Goal: Information Seeking & Learning: Learn about a topic

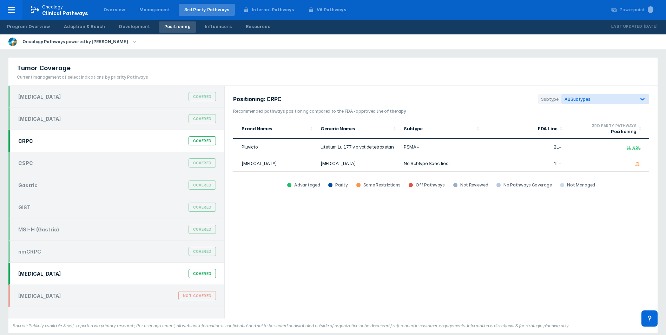
click at [79, 274] on div "[MEDICAL_DATA] Covered" at bounding box center [117, 273] width 206 height 13
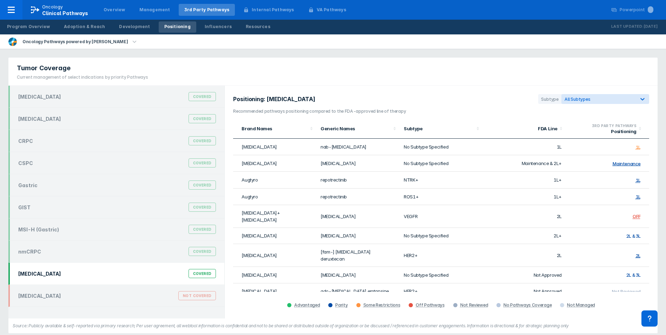
click at [604, 106] on section "Positioning: NSCLC Subtype All Subtypes" at bounding box center [441, 101] width 416 height 14
click at [608, 101] on div "All Subtypes" at bounding box center [599, 99] width 68 height 5
click at [585, 182] on label "HER2+" at bounding box center [581, 182] width 16 height 6
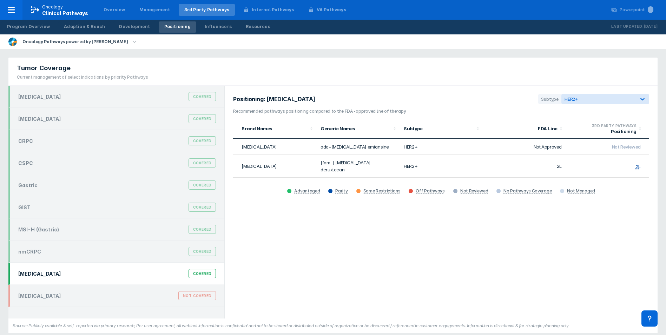
click at [493, 93] on div "Positioning: NSCLC Subtype HER2+ Recommended pathways positioning compared to t…" at bounding box center [441, 202] width 433 height 233
click at [620, 209] on div "Positioning: NSCLC Subtype HER2+ Recommended pathways positioning compared to t…" at bounding box center [441, 202] width 433 height 233
click at [113, 25] on link "Development" at bounding box center [134, 26] width 42 height 11
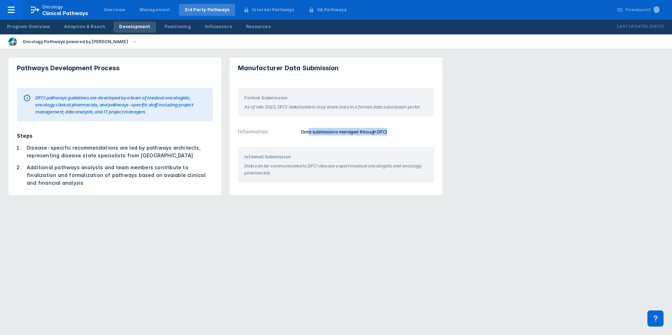
drag, startPoint x: 308, startPoint y: 132, endPoint x: 389, endPoint y: 135, distance: 81.9
click at [389, 135] on div "Data submissions managed through DFCI" at bounding box center [367, 132] width 133 height 8
drag, startPoint x: 389, startPoint y: 135, endPoint x: 372, endPoint y: 146, distance: 20.4
click at [373, 145] on div "Informal Submission Data can be communicated to DFCI disease expert medical onc…" at bounding box center [335, 167] width 212 height 48
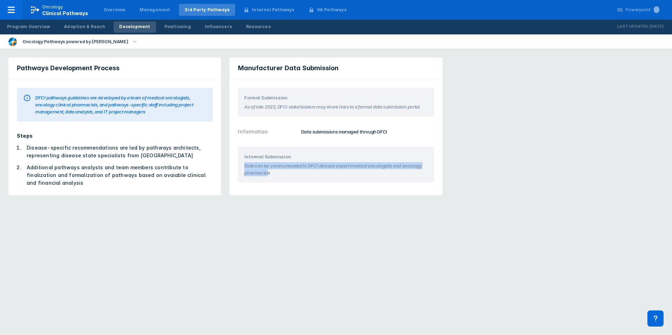
drag, startPoint x: 244, startPoint y: 166, endPoint x: 268, endPoint y: 175, distance: 25.2
click at [268, 175] on section "Data can be communicated to DFCI disease expert medical oncologists and oncolog…" at bounding box center [335, 168] width 183 height 16
drag, startPoint x: 268, startPoint y: 175, endPoint x: 260, endPoint y: 173, distance: 8.9
click at [260, 173] on section "Data can be communicated to DFCI disease expert medical oncologists and oncolog…" at bounding box center [335, 168] width 183 height 16
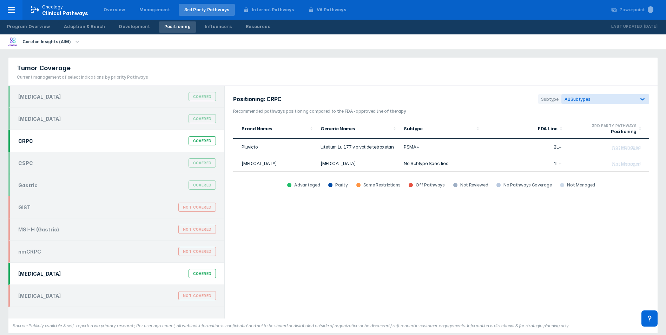
click at [113, 271] on div "[MEDICAL_DATA] Covered" at bounding box center [117, 273] width 206 height 13
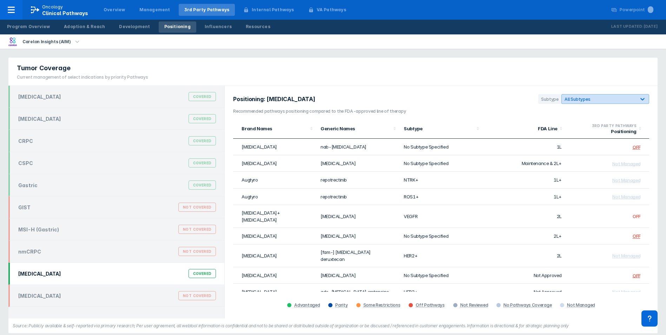
click at [622, 101] on div "All Subtypes" at bounding box center [599, 99] width 68 height 5
click at [577, 182] on label "HER2+" at bounding box center [581, 182] width 16 height 6
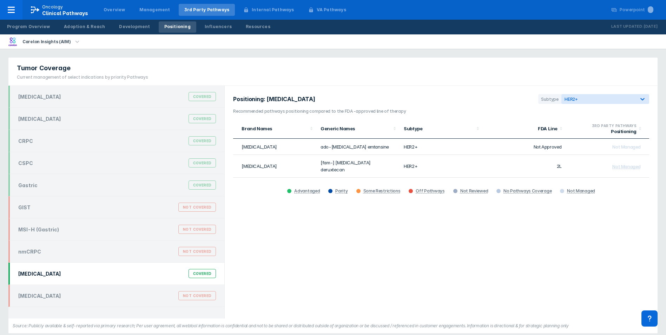
click at [512, 103] on section "Positioning: [MEDICAL_DATA] Subtype HER2+" at bounding box center [441, 101] width 416 height 14
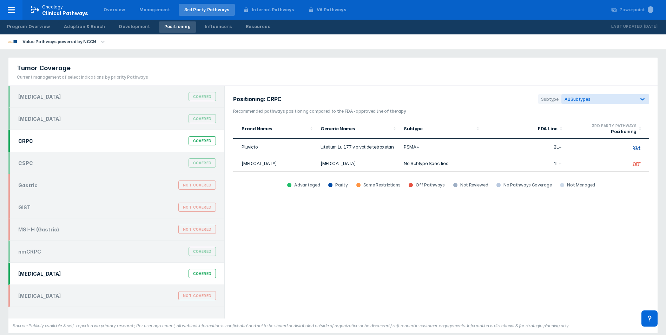
click at [120, 270] on div "[MEDICAL_DATA] Covered" at bounding box center [117, 273] width 206 height 13
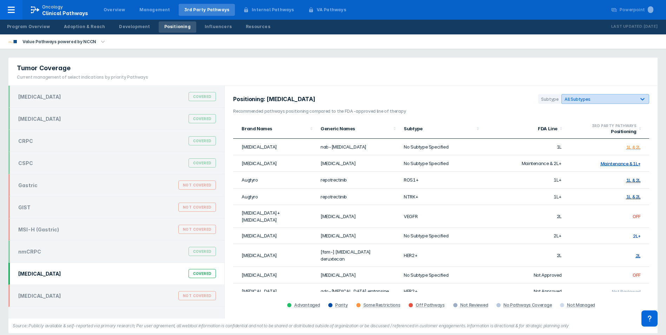
click at [609, 101] on div "All Subtypes" at bounding box center [599, 99] width 68 height 5
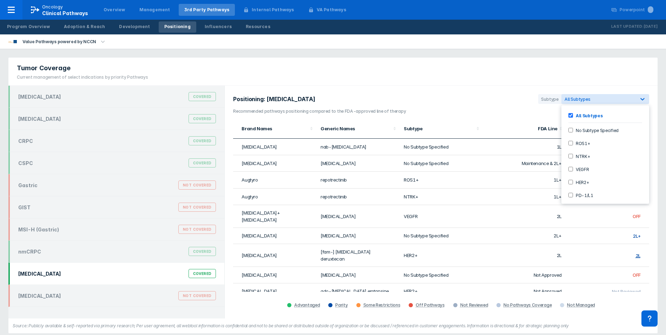
click at [580, 185] on label "HER2+" at bounding box center [581, 182] width 16 height 6
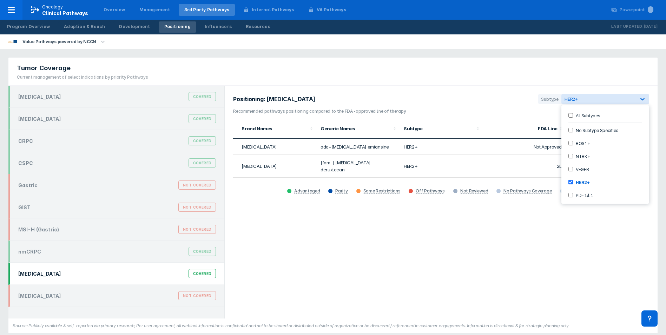
click at [516, 94] on div "Positioning: NSCLC Subtype option HER2+, selected. 7 results available. Use Up …" at bounding box center [441, 202] width 433 height 233
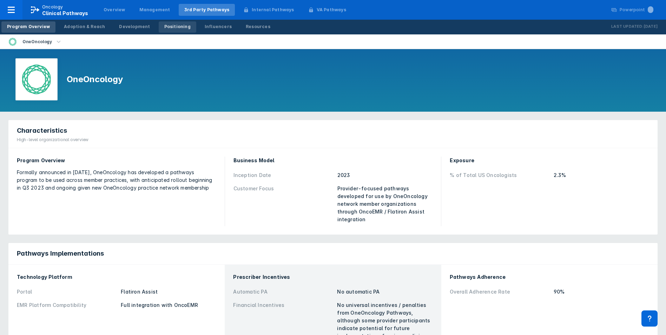
click at [170, 29] on div "Positioning" at bounding box center [177, 27] width 26 height 6
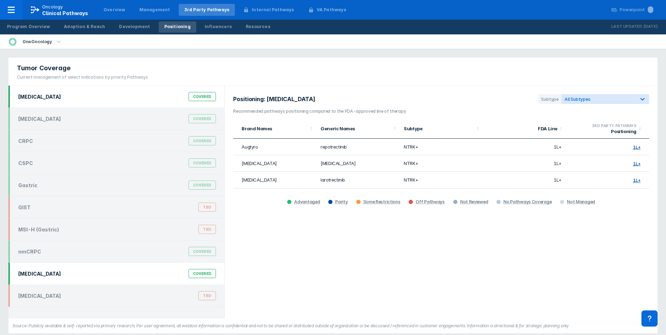
click at [126, 273] on div "[MEDICAL_DATA] Covered" at bounding box center [117, 273] width 206 height 13
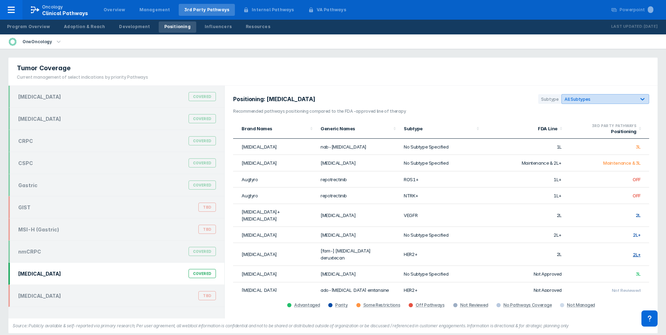
click at [623, 100] on div "All Subtypes" at bounding box center [599, 99] width 68 height 5
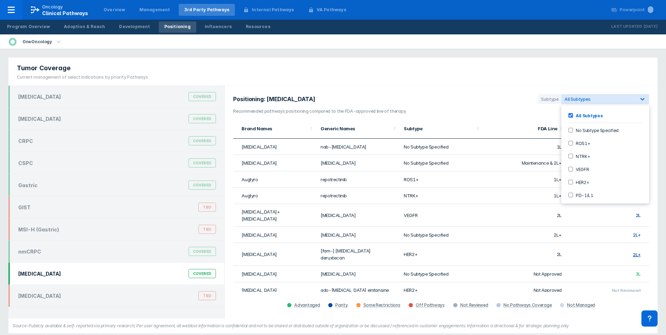
click at [579, 182] on label "HER2+" at bounding box center [581, 182] width 16 height 6
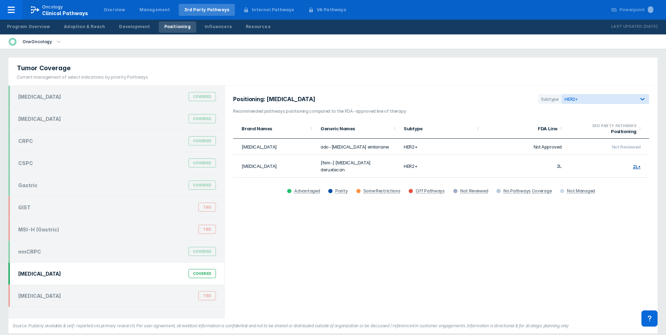
click at [495, 77] on div "Tumor Coverage Current management of select indications by priority Pathways" at bounding box center [332, 72] width 649 height 28
click at [640, 201] on div "Positioning: NSCLC Subtype HER2+ Recommended pathways positioning compared to t…" at bounding box center [441, 202] width 433 height 233
click at [394, 278] on div "Positioning: NSCLC Subtype HER2+ Recommended pathways positioning compared to t…" at bounding box center [441, 202] width 433 height 233
click at [141, 30] on div "Development" at bounding box center [134, 27] width 31 height 6
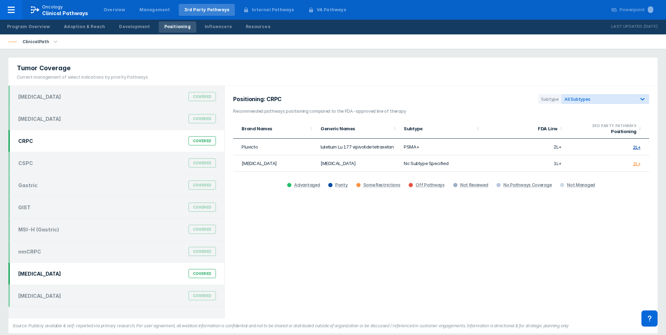
click at [95, 276] on div "[MEDICAL_DATA] Covered" at bounding box center [117, 273] width 206 height 13
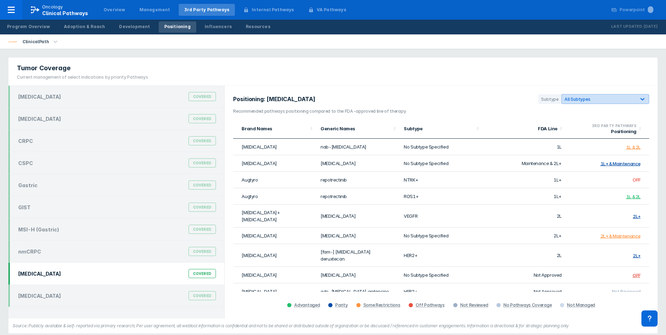
click at [584, 103] on div "All Subtypes" at bounding box center [606, 99] width 88 height 10
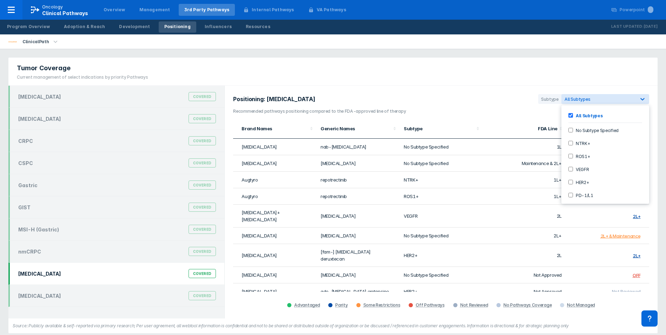
click at [581, 183] on label "HER2+" at bounding box center [581, 182] width 16 height 6
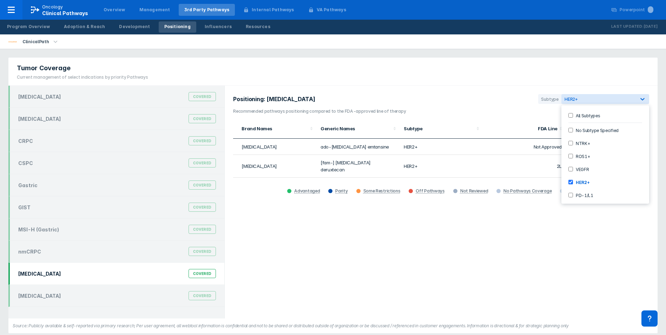
click at [483, 224] on div "Positioning: NSCLC Subtype option HER2+, selected. 7 results available. Use Up …" at bounding box center [441, 202] width 433 height 233
click at [623, 230] on div "Positioning: NSCLC Subtype HER2+ Recommended pathways positioning compared to t…" at bounding box center [441, 202] width 433 height 233
click at [123, 26] on div "Development" at bounding box center [134, 27] width 31 height 6
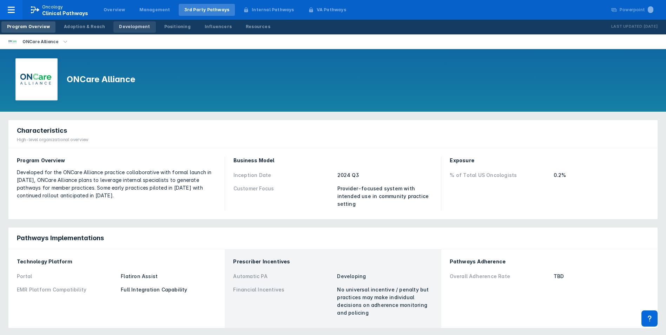
click at [136, 26] on div "Development" at bounding box center [134, 27] width 31 height 6
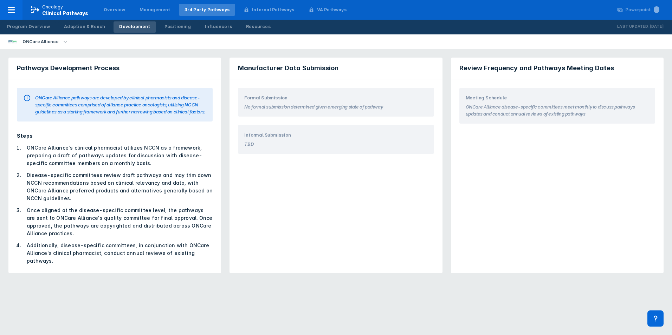
click at [285, 105] on section "No formal submission determined given emerging state of pathway" at bounding box center [335, 105] width 183 height 9
drag, startPoint x: 285, startPoint y: 105, endPoint x: 288, endPoint y: 149, distance: 44.0
click at [288, 148] on div "Informal Submission TBD" at bounding box center [336, 139] width 196 height 29
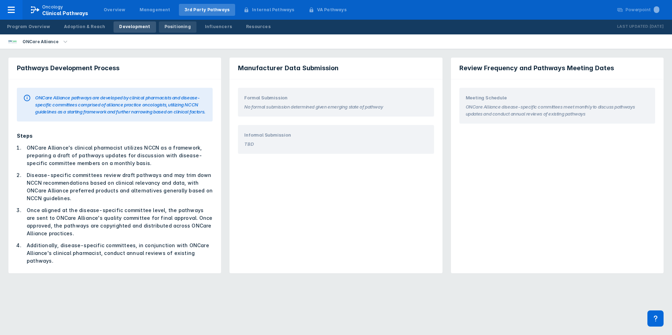
click at [179, 31] on link "Positioning" at bounding box center [178, 26] width 38 height 11
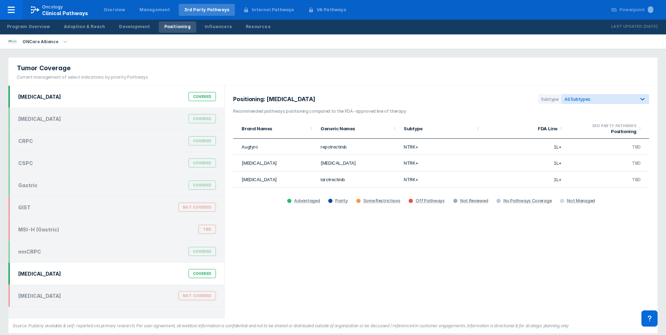
click at [67, 277] on div "[MEDICAL_DATA] Covered" at bounding box center [117, 273] width 206 height 13
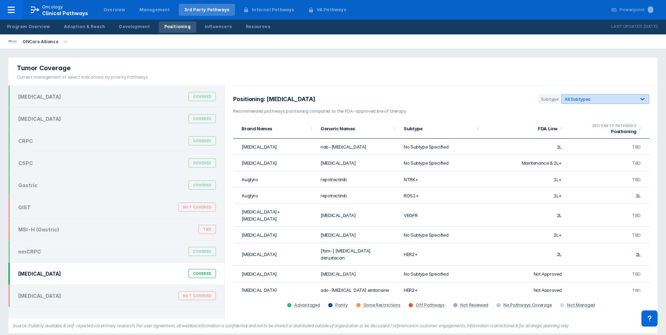
click at [614, 99] on div "All Subtypes" at bounding box center [599, 99] width 68 height 5
click at [579, 181] on label "HER2+" at bounding box center [581, 182] width 16 height 6
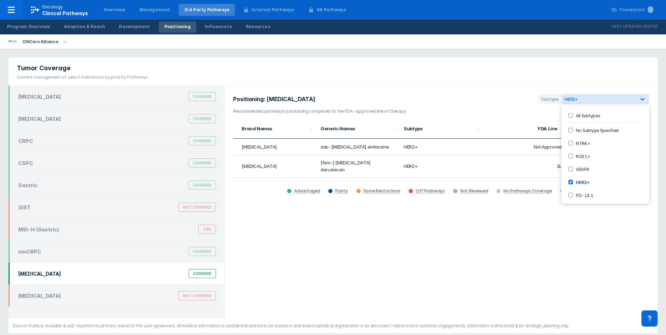
click at [505, 82] on div "Tumor Coverage Current management of select indications by priority Pathways" at bounding box center [332, 72] width 649 height 28
